Goal: Contribute content: Add original content to the website for others to see

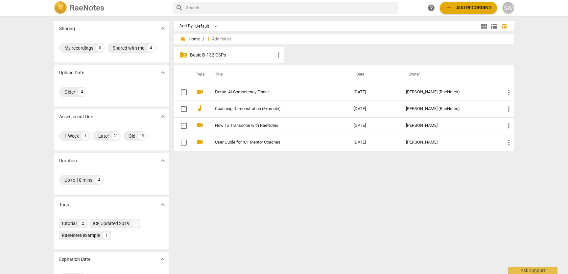
click at [224, 56] on p "Basic B-132 CSPs" at bounding box center [232, 55] width 85 height 7
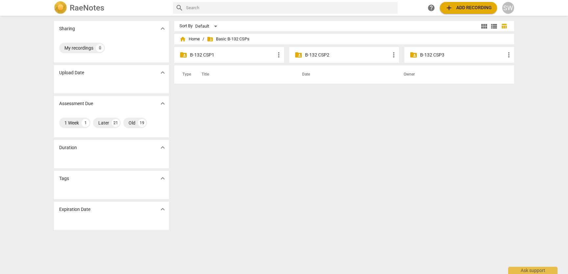
click at [323, 56] on p "B-132 CSP2" at bounding box center [347, 55] width 85 height 7
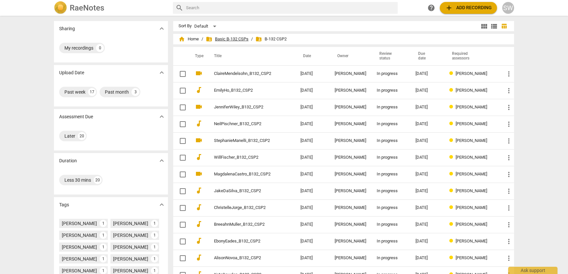
click at [226, 39] on span "folder_shared Basic B-132 CSPs" at bounding box center [227, 39] width 43 height 7
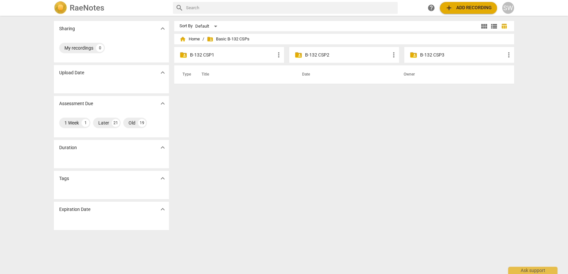
click at [205, 55] on p "B-132 CSP1" at bounding box center [232, 55] width 85 height 7
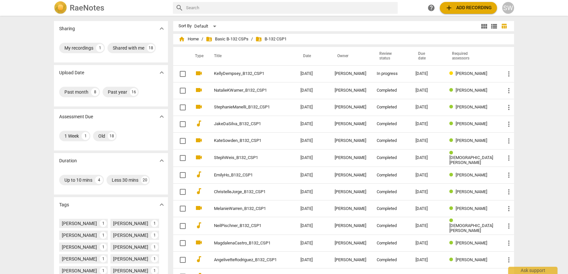
drag, startPoint x: 271, startPoint y: 124, endPoint x: 276, endPoint y: 46, distance: 77.7
click at [234, 39] on span "folder_shared Basic B-132 CSPs" at bounding box center [227, 39] width 43 height 7
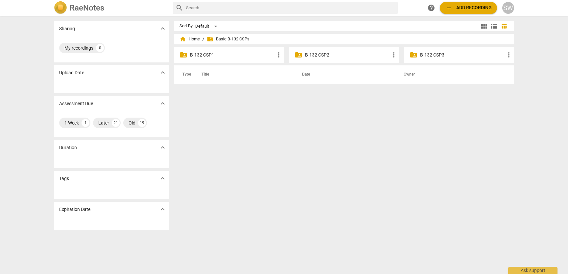
click at [338, 55] on p "B-132 CSP2" at bounding box center [347, 55] width 85 height 7
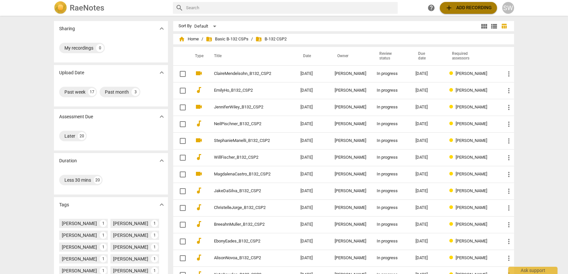
click at [463, 10] on span "add Add recording" at bounding box center [468, 8] width 47 height 8
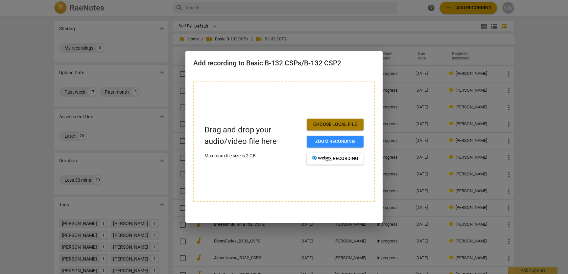
click at [344, 125] on span "Choose local file" at bounding box center [335, 124] width 46 height 7
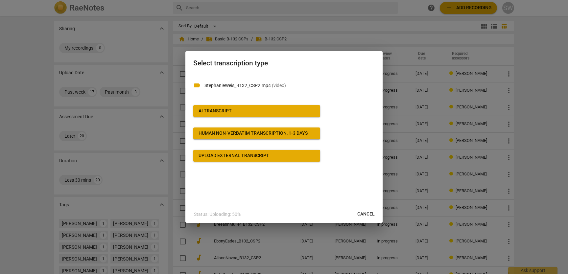
click at [284, 192] on div "videocam StephanieWeis_B132_CSP2.mp4 ( video ) AI Transcript Human non-verbatim…" at bounding box center [283, 140] width 197 height 132
click at [305, 113] on span "AI Transcript" at bounding box center [257, 111] width 116 height 7
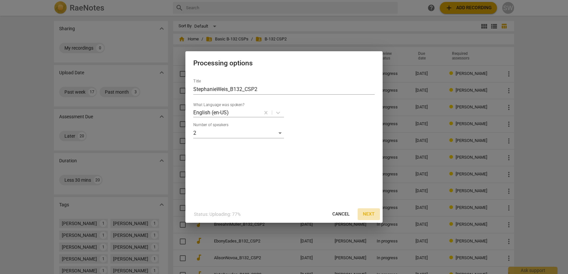
click at [369, 215] on span "Next" at bounding box center [369, 214] width 12 height 7
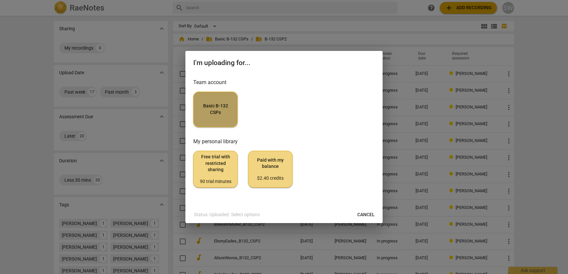
click at [232, 115] on span "Basic B-132 CSPs" at bounding box center [215, 109] width 33 height 13
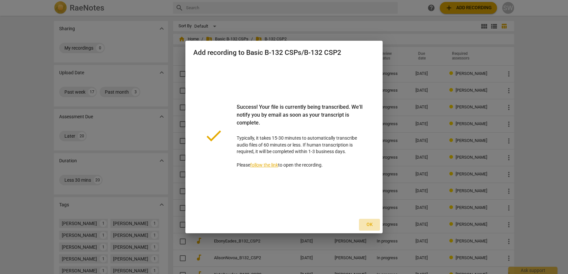
click at [372, 224] on span "Ok" at bounding box center [369, 225] width 11 height 7
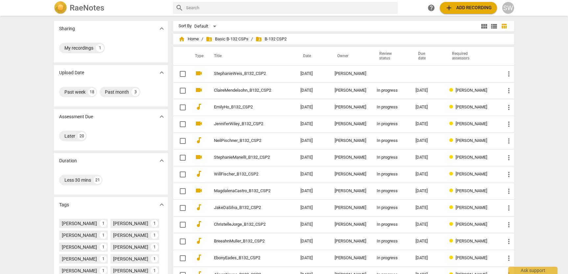
click at [311, 59] on th "Date" at bounding box center [312, 56] width 34 height 18
click at [309, 55] on th "Date" at bounding box center [312, 56] width 34 height 18
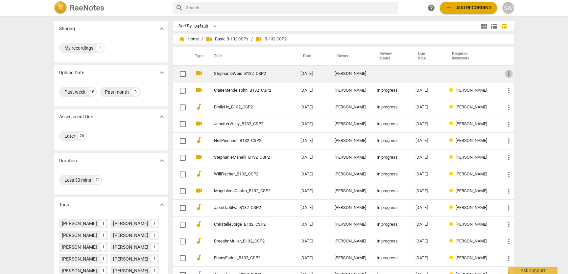
click at [509, 74] on span "more_vert" at bounding box center [509, 74] width 8 height 8
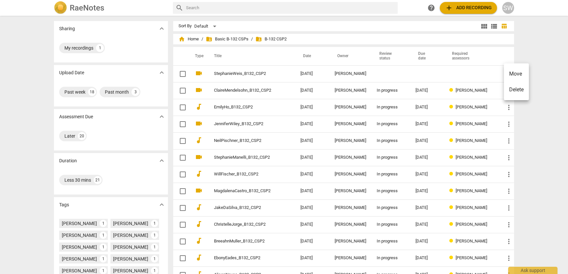
click at [225, 73] on div at bounding box center [284, 137] width 568 height 274
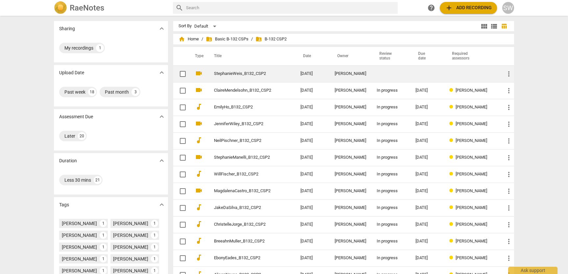
click at [224, 73] on link "StephanieWeis_B132_CSP2" at bounding box center [245, 73] width 63 height 5
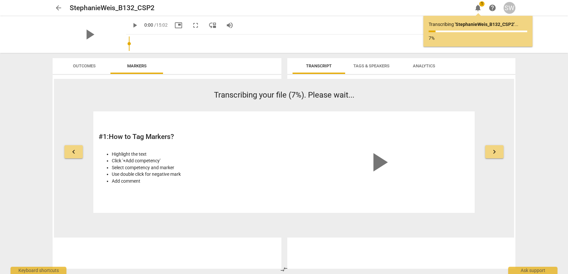
click at [380, 66] on span "Tags & Speakers" at bounding box center [372, 65] width 36 height 5
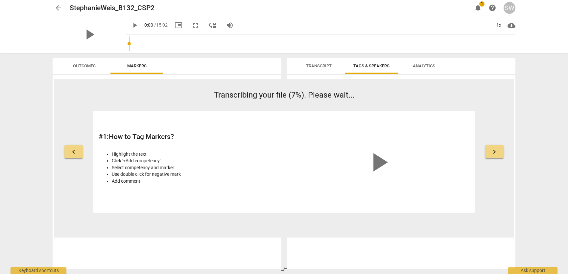
click at [329, 66] on span "Transcript" at bounding box center [319, 65] width 26 height 5
click at [89, 67] on span "Outcomes" at bounding box center [84, 65] width 23 height 5
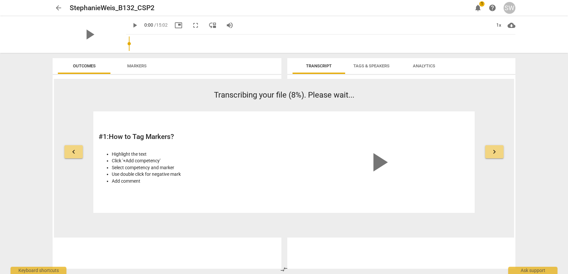
click at [509, 9] on div "SW" at bounding box center [510, 8] width 12 height 12
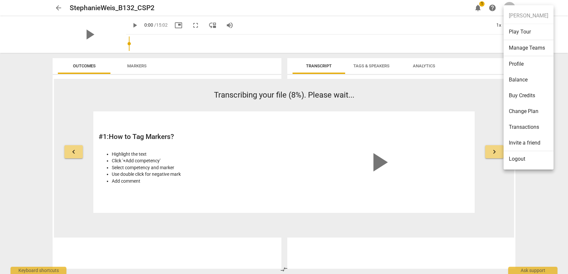
click at [428, 31] on div at bounding box center [284, 137] width 568 height 274
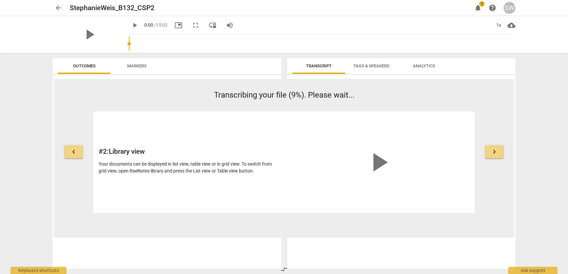
click at [424, 68] on span "Analytics" at bounding box center [424, 65] width 22 height 5
click at [380, 70] on span "Tags & Speakers" at bounding box center [372, 66] width 52 height 9
click at [60, 7] on span "arrow_back" at bounding box center [59, 8] width 8 height 8
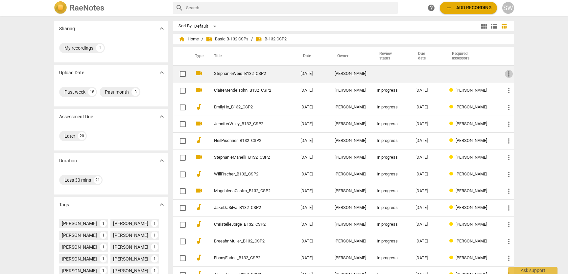
click at [508, 74] on span "more_vert" at bounding box center [509, 74] width 8 height 8
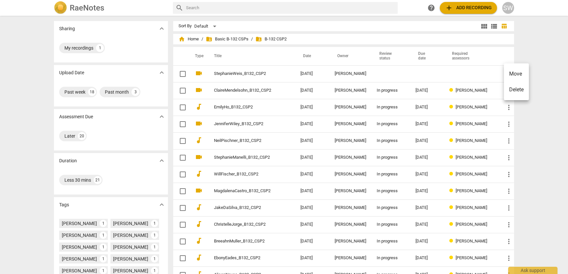
click at [529, 38] on div at bounding box center [284, 137] width 568 height 274
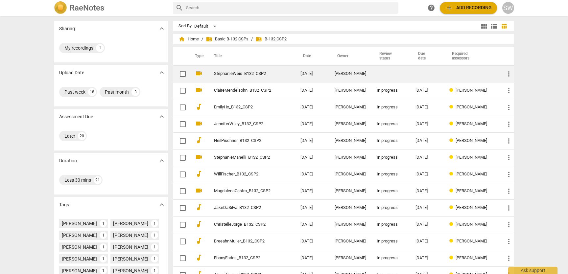
click at [233, 74] on link "StephanieWeis_B132_CSP2" at bounding box center [245, 73] width 63 height 5
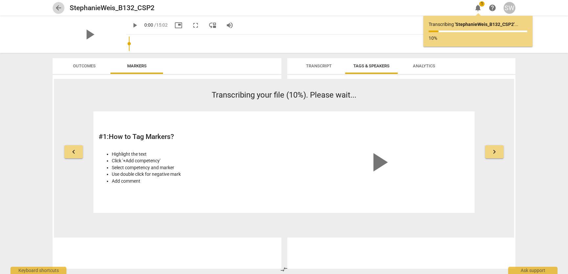
click at [57, 5] on span "arrow_back" at bounding box center [59, 8] width 8 height 8
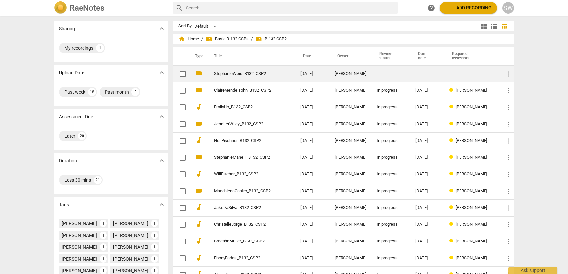
click at [247, 74] on link "StephanieWeis_B132_CSP2" at bounding box center [245, 73] width 63 height 5
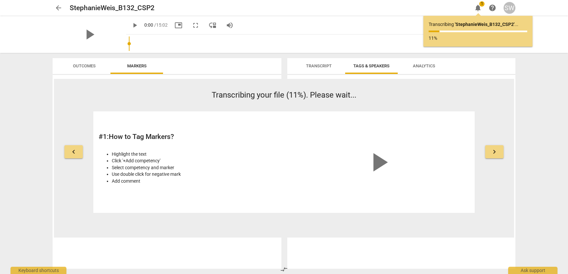
click at [491, 154] on span "keyboard_arrow_right" at bounding box center [495, 152] width 8 height 8
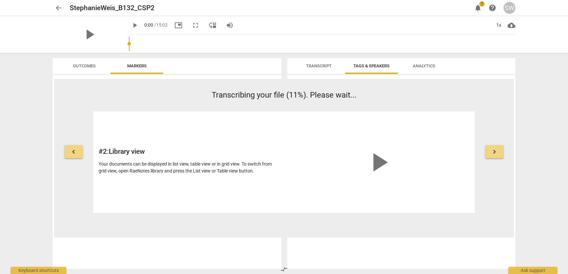
click at [491, 154] on span "keyboard_arrow_right" at bounding box center [495, 152] width 8 height 8
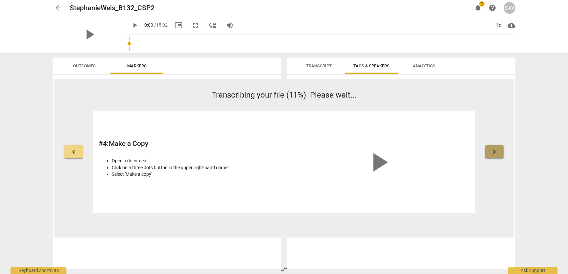
click at [491, 154] on span "keyboard_arrow_right" at bounding box center [495, 152] width 8 height 8
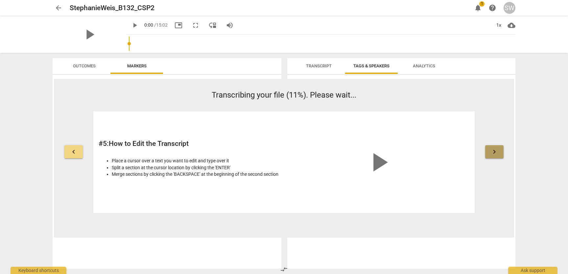
click at [491, 154] on span "keyboard_arrow_right" at bounding box center [495, 152] width 8 height 8
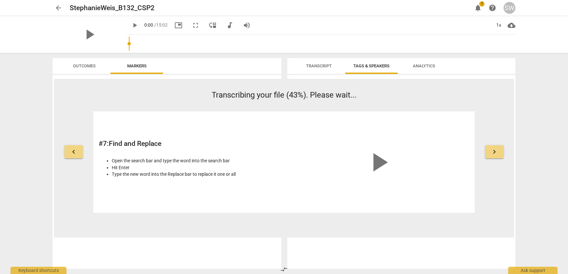
click at [491, 154] on span "keyboard_arrow_right" at bounding box center [495, 152] width 8 height 8
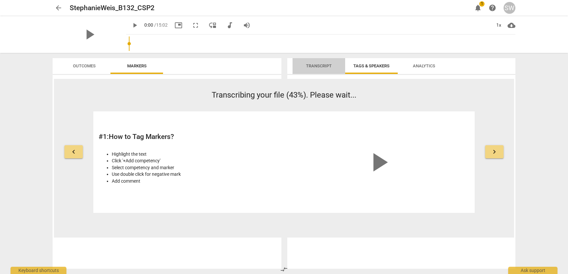
click at [318, 66] on span "Transcript" at bounding box center [319, 65] width 26 height 5
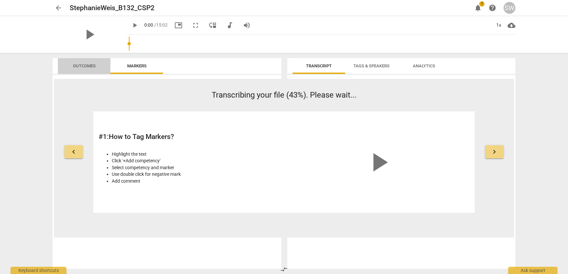
click at [83, 65] on span "Outcomes" at bounding box center [84, 65] width 23 height 5
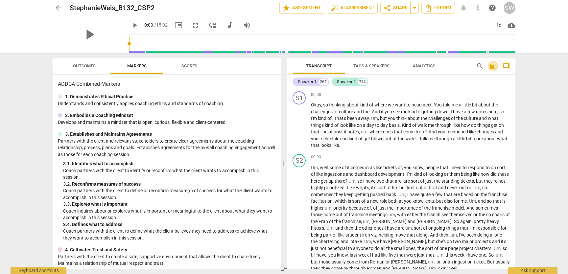
click at [493, 67] on span "post_add" at bounding box center [493, 66] width 8 height 8
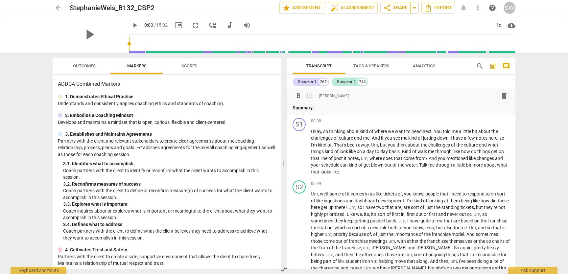
click at [336, 107] on p "Summary:" at bounding box center [402, 108] width 218 height 7
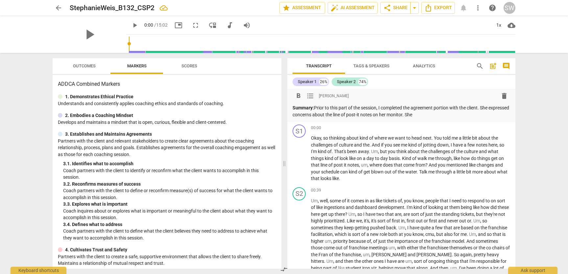
click at [425, 113] on p "Summary: Prior to this part of the session, I completed the agreement portion w…" at bounding box center [402, 111] width 218 height 13
click at [315, 118] on p "Summary: Prior to this part of the session, I completed the agreement portion w…" at bounding box center [402, 111] width 218 height 13
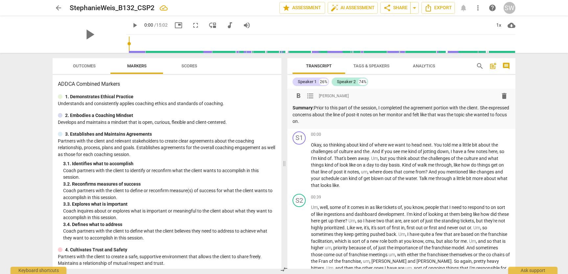
click at [482, 115] on p "Summary: Prior to this part of the session, I completed the agreement portion w…" at bounding box center [402, 115] width 218 height 20
click at [354, 122] on p "Summary: Prior to this part of the session, I completed the agreement portion w…" at bounding box center [402, 115] width 218 height 20
click at [458, 121] on p "Summary: Prior to this part of the session, I completed the agreement portion w…" at bounding box center [402, 115] width 218 height 20
click at [344, 125] on p "Summary: Prior to this part of the session, I completed the agreement portion w…" at bounding box center [402, 115] width 218 height 20
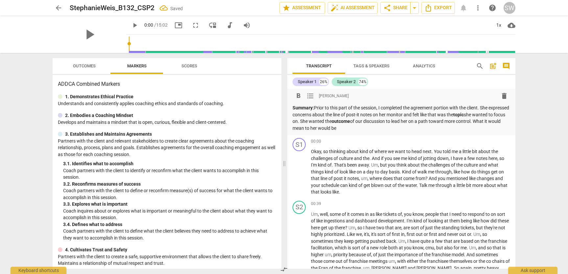
click at [345, 127] on p "Summary: Prior to this part of the session, I completed the agreement portion w…" at bounding box center [402, 118] width 218 height 27
click at [395, 128] on p "Summary: Prior to this part of the session, I completed the agreement portion w…" at bounding box center [402, 118] width 218 height 27
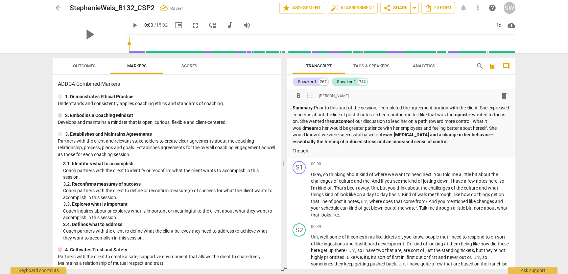
click at [315, 152] on p "Though" at bounding box center [402, 151] width 218 height 7
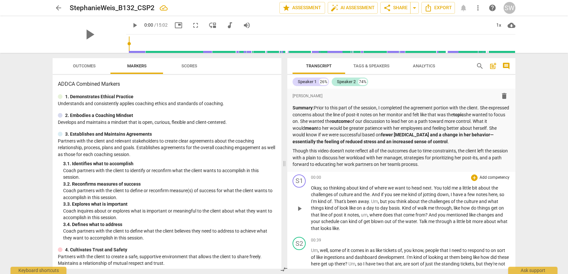
click at [355, 178] on div "00:00 + Add competency keyboard_arrow_right" at bounding box center [410, 178] width 199 height 7
click at [541, 15] on div "arrow_back StephanieWeis_B132_CSP2 edit star Assessment auto_fix_high AI Assess…" at bounding box center [284, 8] width 558 height 16
click at [530, 54] on div "arrow_back StephanieWeis_B132_CSP2 edit star Assessment auto_fix_high AI Assess…" at bounding box center [284, 137] width 568 height 274
click at [306, 81] on div "Speaker 1" at bounding box center [307, 82] width 19 height 7
click at [305, 83] on div "Speaker 1" at bounding box center [307, 82] width 19 height 7
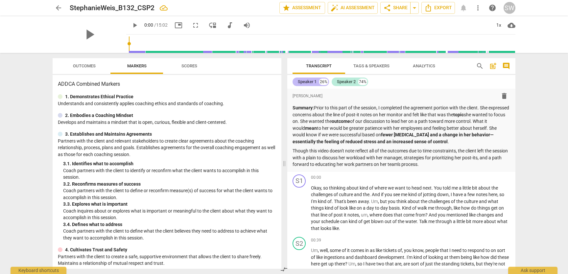
click at [305, 83] on div "Speaker 1" at bounding box center [307, 82] width 19 height 7
click at [532, 14] on div "arrow_back StephanieWeis_B132_CSP2 edit star Assessment auto_fix_high AI Assess…" at bounding box center [284, 8] width 558 height 16
click at [479, 6] on span "more_vert" at bounding box center [478, 8] width 8 height 8
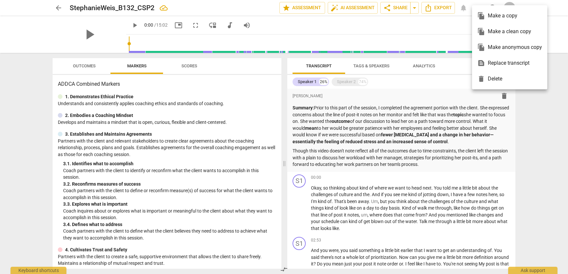
click at [540, 143] on div at bounding box center [284, 137] width 568 height 274
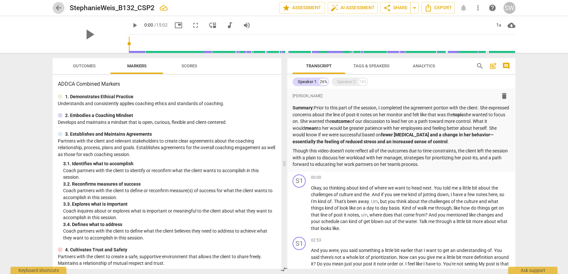
click at [58, 7] on span "arrow_back" at bounding box center [59, 8] width 8 height 8
